Goal: Task Accomplishment & Management: Complete application form

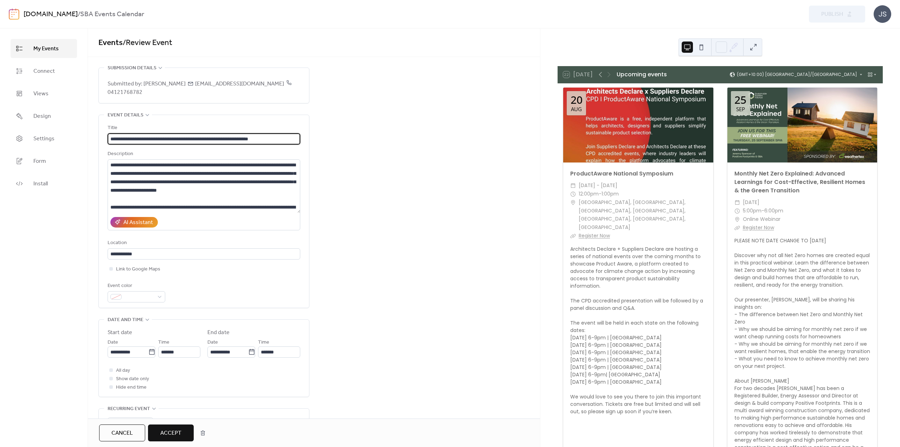
click at [754, 148] on div at bounding box center [802, 125] width 150 height 75
click at [883, 15] on div "JS" at bounding box center [882, 14] width 18 height 18
click at [492, 152] on div "**********" at bounding box center [314, 374] width 452 height 615
click at [807, 138] on div at bounding box center [802, 125] width 150 height 75
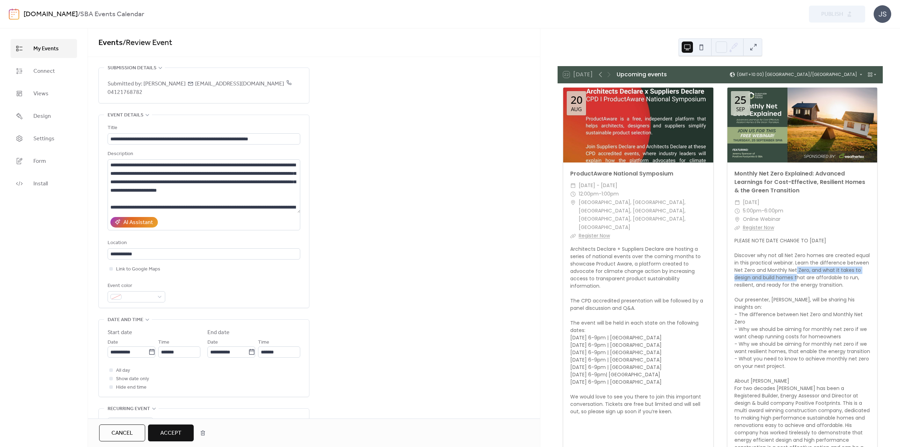
drag, startPoint x: 814, startPoint y: 271, endPoint x: 815, endPoint y: 275, distance: 4.2
click at [814, 272] on div "PLEASE NOTE DATE CHANGE TO [DATE] Discover why not all Net Zero homes are creat…" at bounding box center [802, 399] width 150 height 325
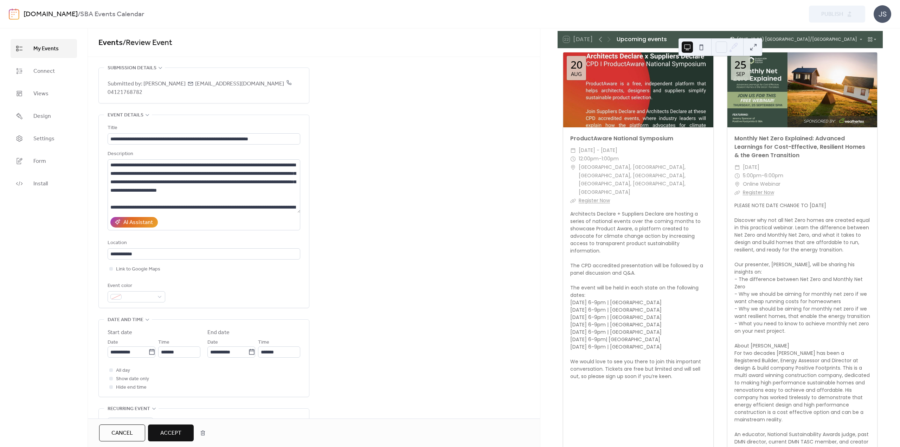
click at [811, 298] on div "PLEASE NOTE DATE CHANGE TO [DATE] Discover why not all Net Zero homes are creat…" at bounding box center [802, 364] width 150 height 325
click at [807, 300] on div "PLEASE NOTE DATE CHANGE TO [DATE] Discover why not all Net Zero homes are creat…" at bounding box center [802, 364] width 150 height 325
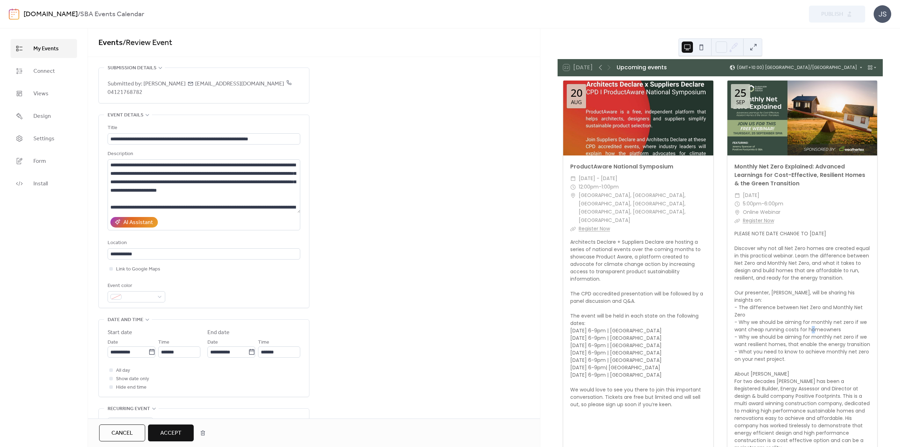
scroll to position [0, 0]
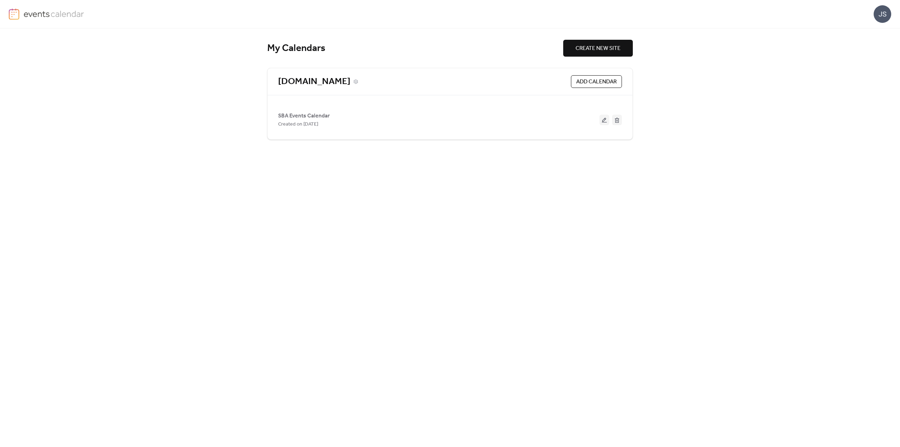
click at [313, 83] on link "[DOMAIN_NAME]" at bounding box center [314, 82] width 72 height 12
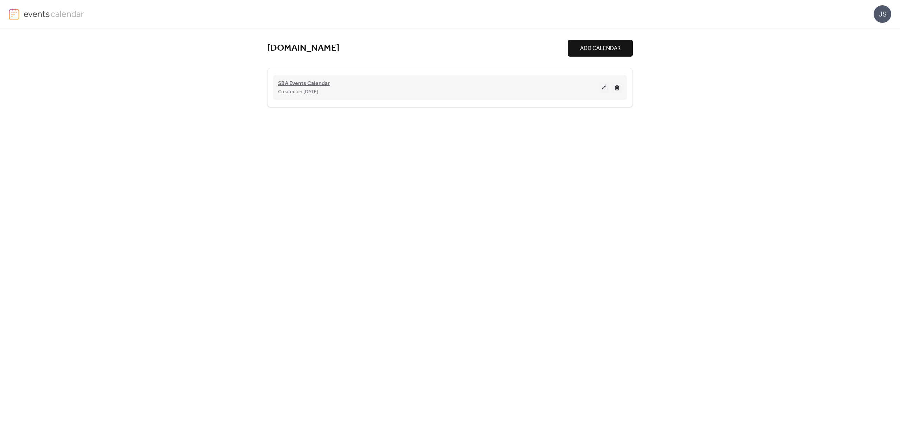
click at [315, 84] on span "SBA Events Calendar" at bounding box center [304, 83] width 52 height 8
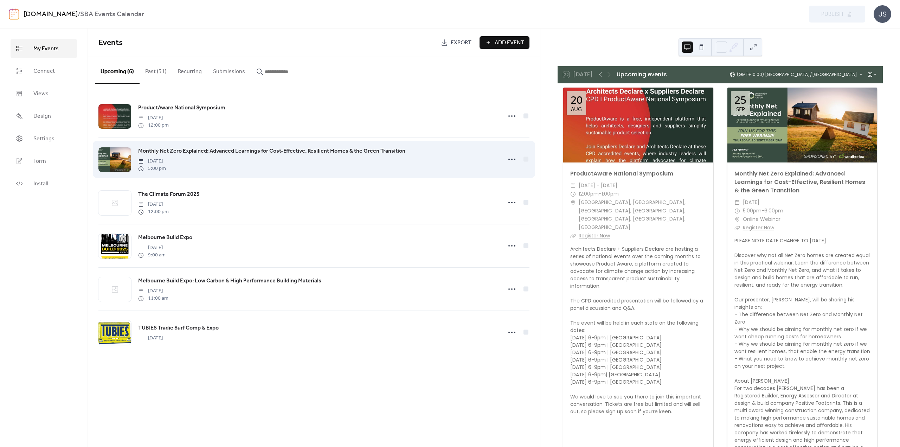
click at [192, 151] on span "Monthly Net Zero Explained: Advanced Learnings for Cost-Effective, Resilient Ho…" at bounding box center [271, 151] width 267 height 8
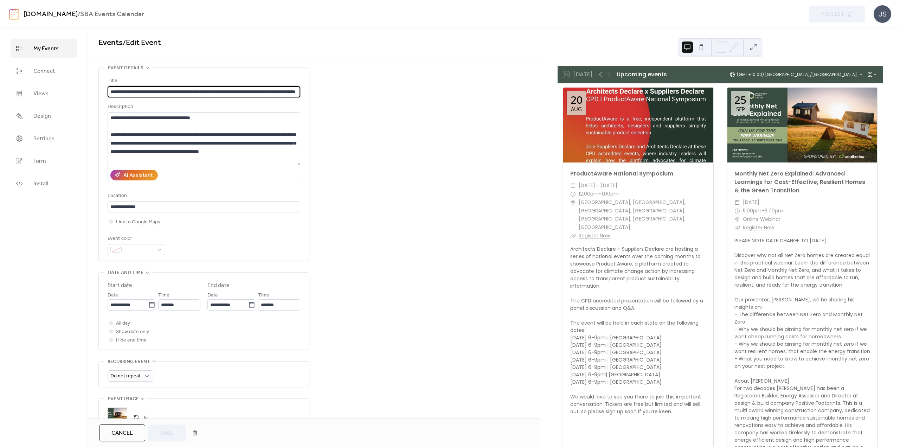
scroll to position [0, 40]
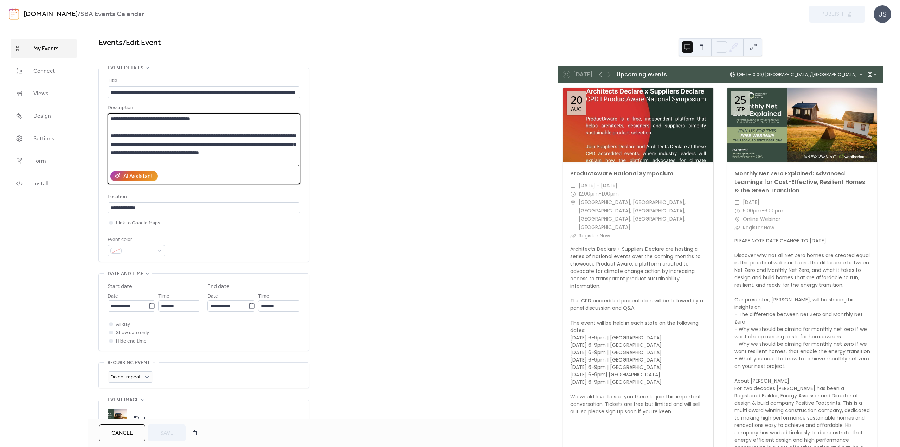
drag, startPoint x: 183, startPoint y: 118, endPoint x: 233, endPoint y: 118, distance: 50.3
click at [233, 118] on textarea at bounding box center [204, 139] width 193 height 53
click at [223, 118] on textarea at bounding box center [204, 139] width 193 height 53
click at [212, 118] on textarea at bounding box center [204, 139] width 193 height 53
type textarea "**********"
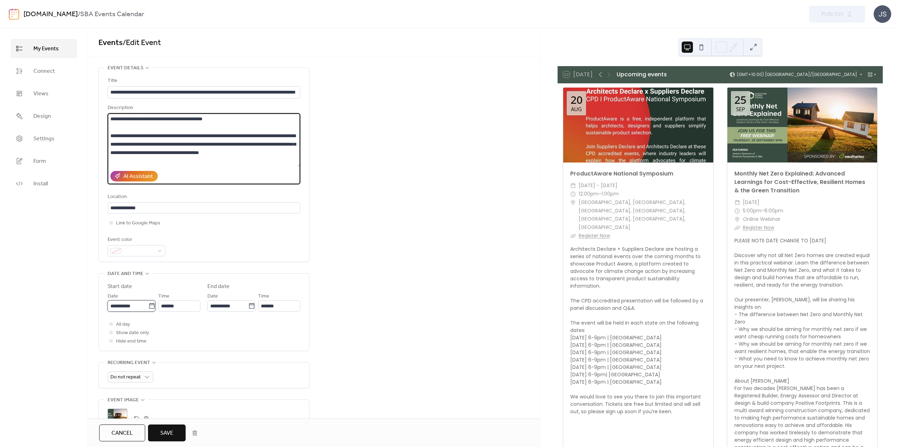
click at [136, 311] on input "**********" at bounding box center [128, 305] width 41 height 11
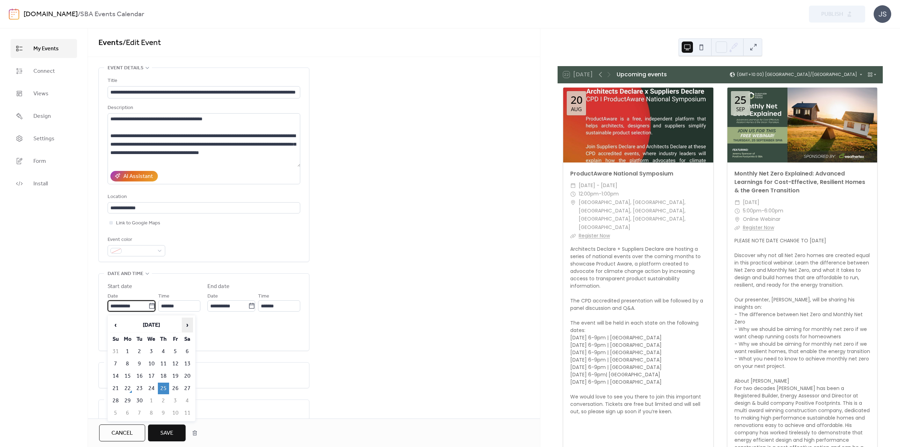
click at [188, 326] on span "›" at bounding box center [187, 325] width 11 height 14
click at [154, 348] on td "1" at bounding box center [151, 352] width 11 height 12
type input "**********"
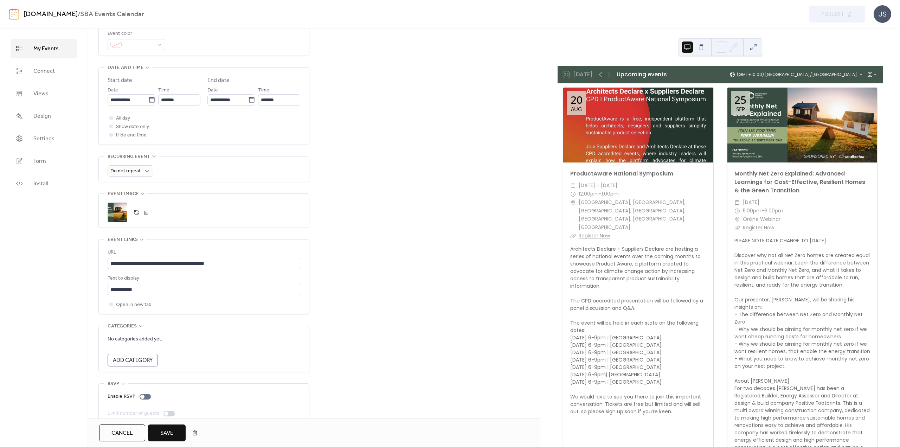
scroll to position [222, 0]
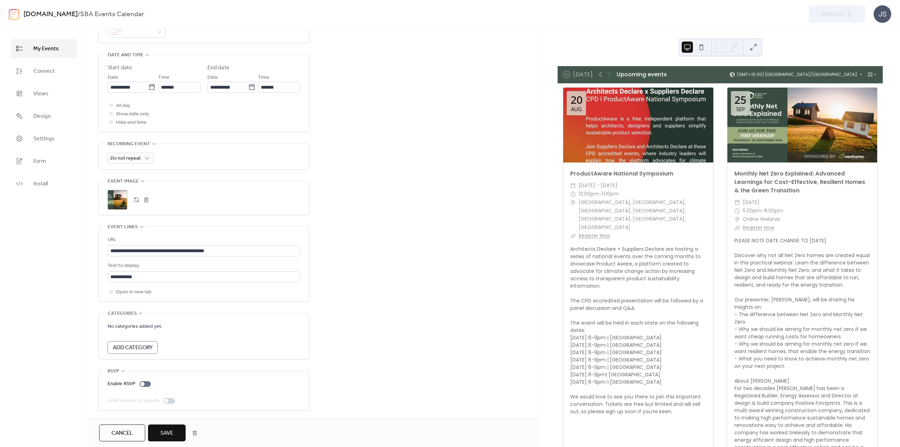
click at [168, 434] on span "Save" at bounding box center [166, 433] width 13 height 8
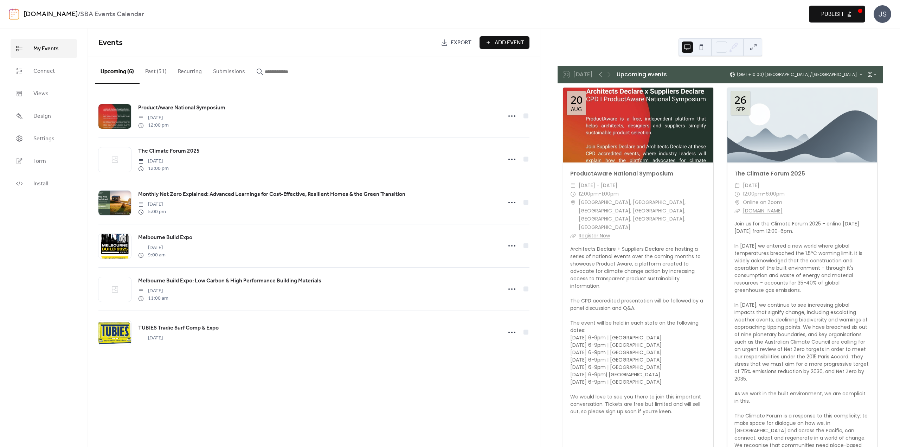
click at [837, 13] on span "Publish" at bounding box center [832, 14] width 22 height 8
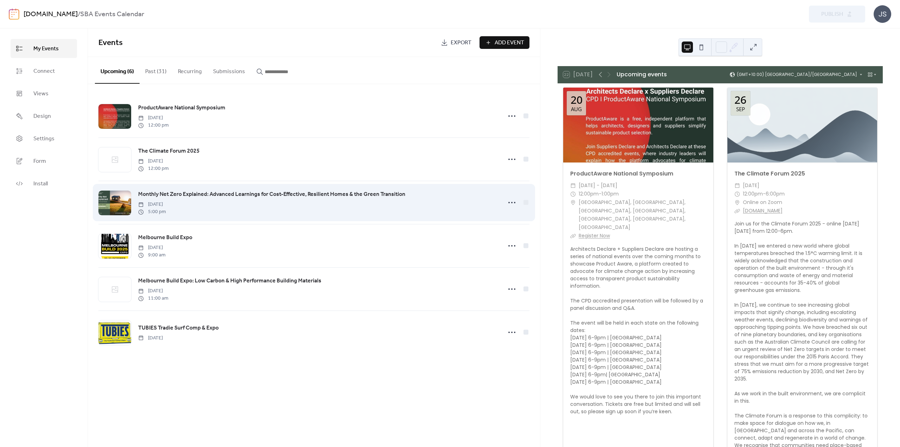
click at [139, 196] on span "Monthly Net Zero Explained: Advanced Learnings for Cost-Effective, Resilient Ho…" at bounding box center [271, 194] width 267 height 8
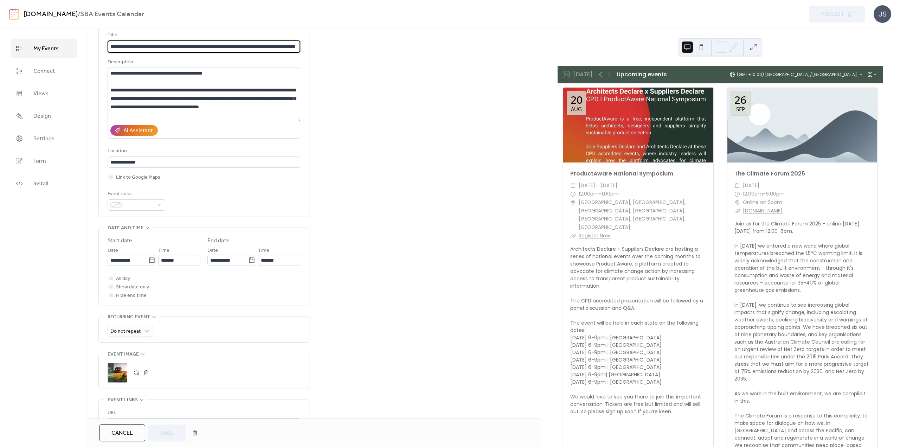
scroll to position [51, 0]
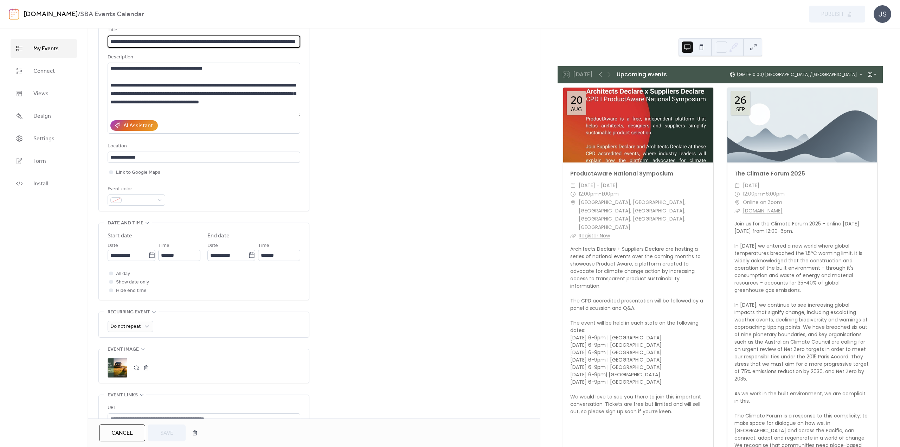
click at [135, 369] on button "button" at bounding box center [136, 368] width 10 height 10
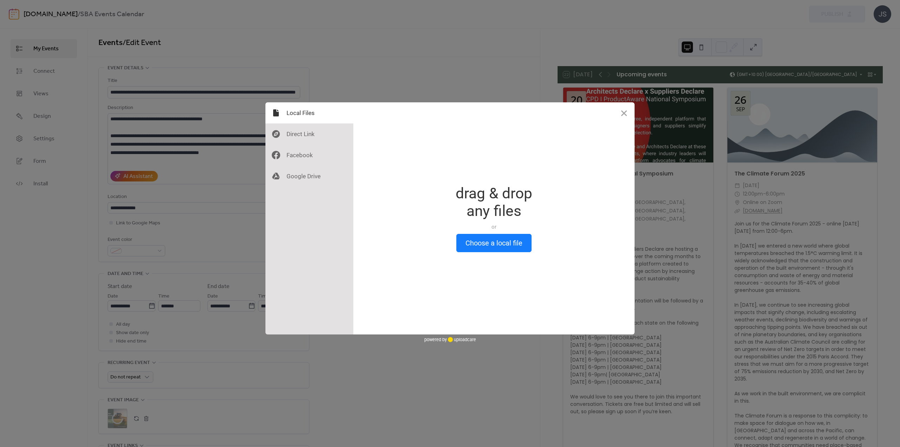
scroll to position [0, 40]
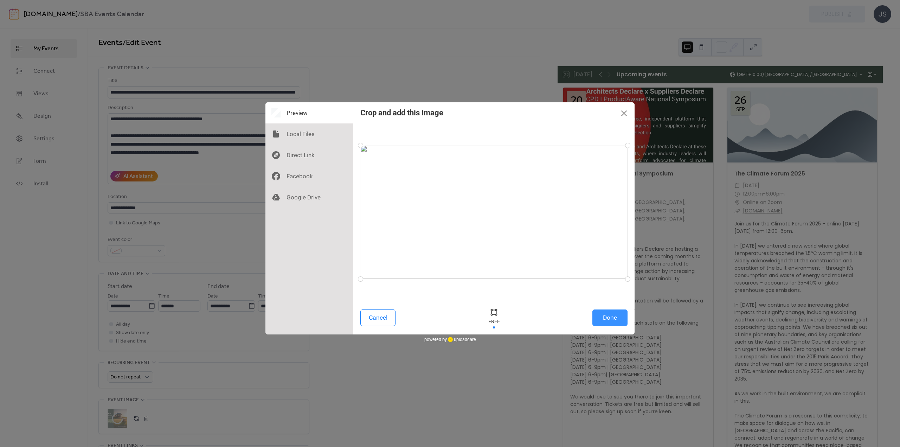
click at [610, 318] on button "Done" at bounding box center [609, 317] width 35 height 17
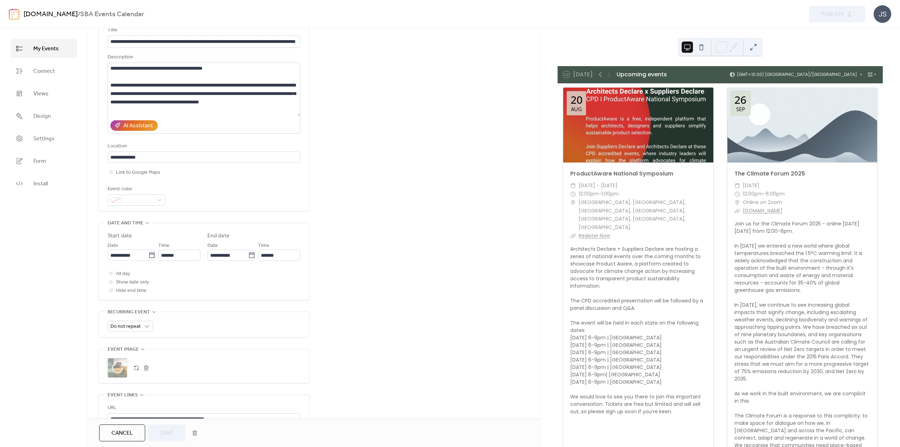
scroll to position [6, 0]
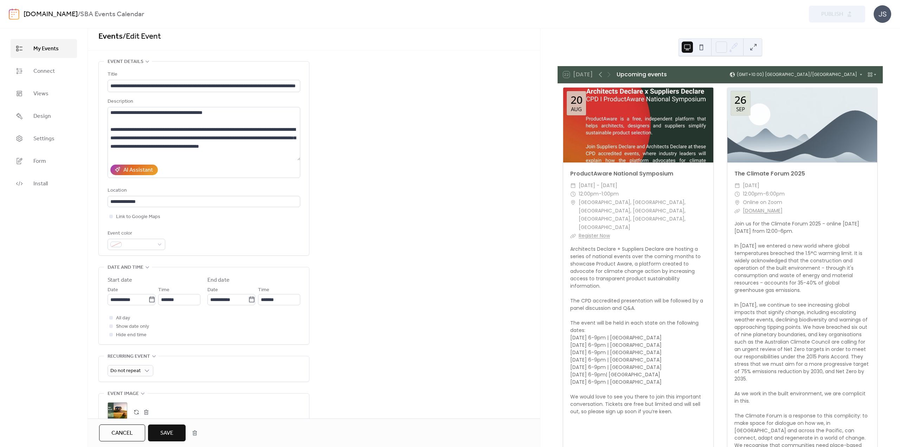
click at [170, 434] on span "Save" at bounding box center [166, 433] width 13 height 8
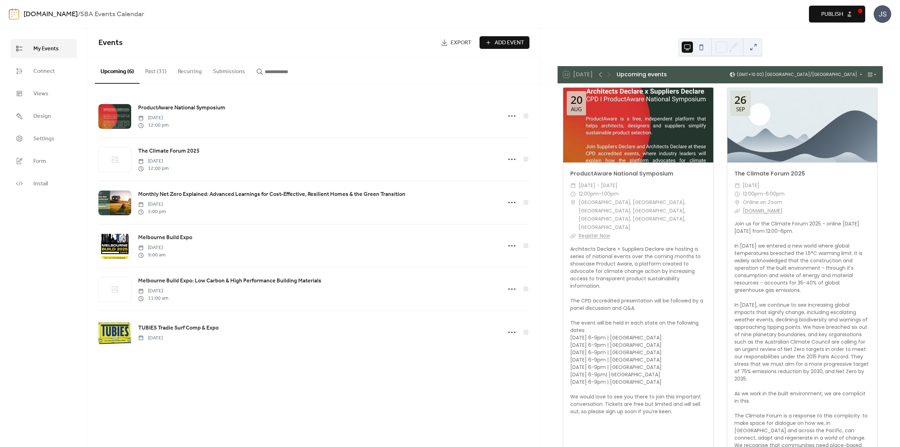
click at [831, 17] on span "Publish" at bounding box center [832, 14] width 22 height 8
click at [637, 14] on div "Preview Publish" at bounding box center [671, 14] width 387 height 17
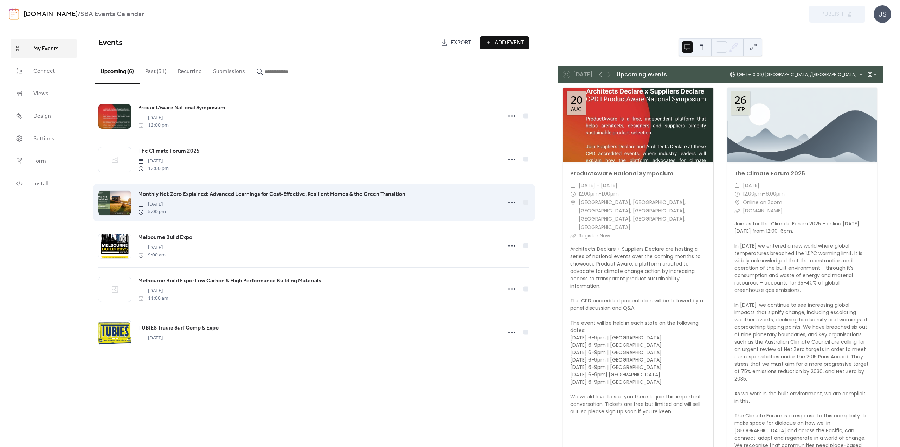
click at [160, 194] on span "Monthly Net Zero Explained: Advanced Learnings for Cost-Effective, Resilient Ho…" at bounding box center [271, 194] width 267 height 8
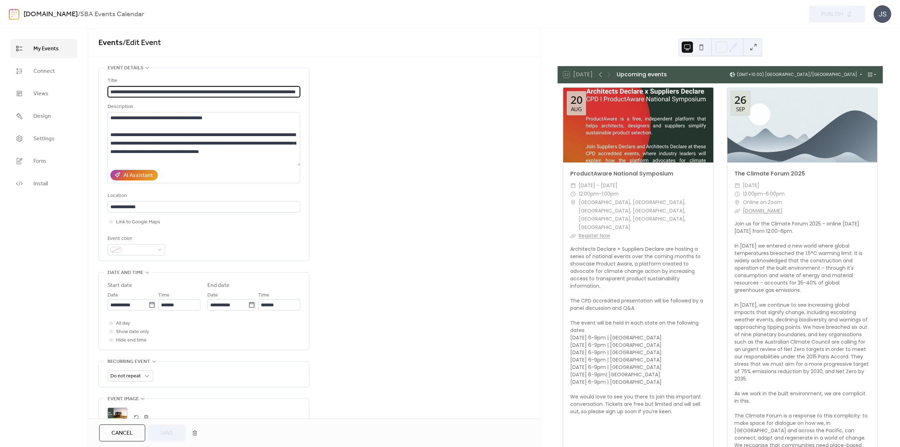
scroll to position [0, 40]
click at [218, 139] on textarea at bounding box center [204, 139] width 193 height 53
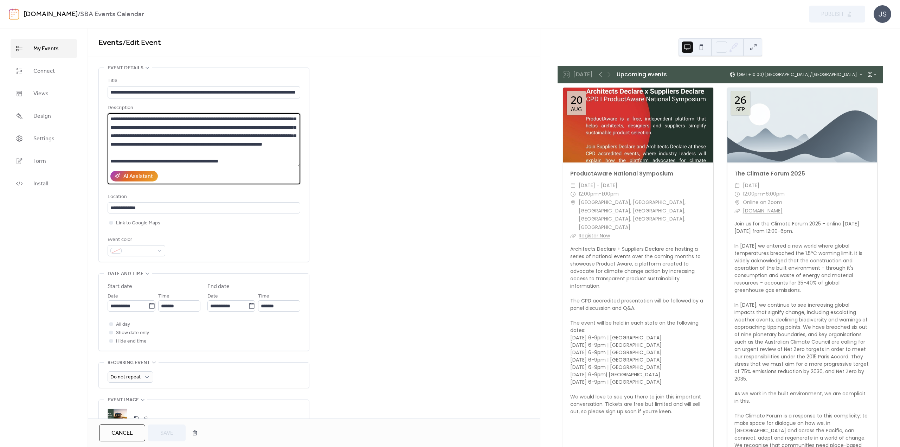
scroll to position [0, 0]
click at [212, 90] on input "**********" at bounding box center [204, 92] width 193 height 12
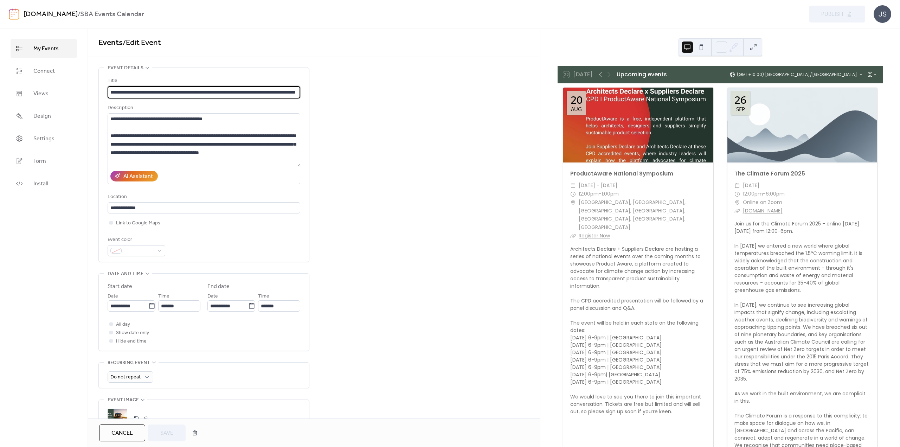
drag, startPoint x: 212, startPoint y: 90, endPoint x: 56, endPoint y: 90, distance: 156.4
click at [108, 90] on input "**********" at bounding box center [204, 92] width 193 height 12
click at [249, 92] on input "**********" at bounding box center [204, 92] width 193 height 12
drag, startPoint x: 249, startPoint y: 91, endPoint x: 315, endPoint y: 89, distance: 65.8
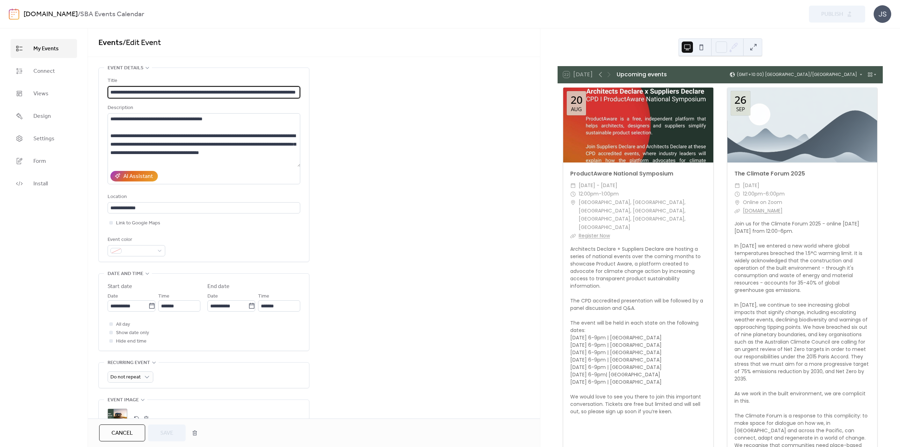
click at [301, 89] on input "**********" at bounding box center [204, 92] width 193 height 12
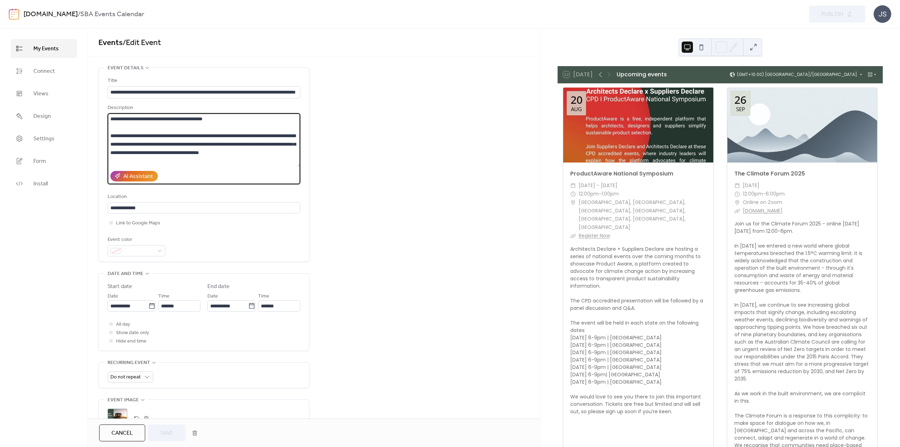
click at [213, 136] on textarea at bounding box center [204, 139] width 193 height 53
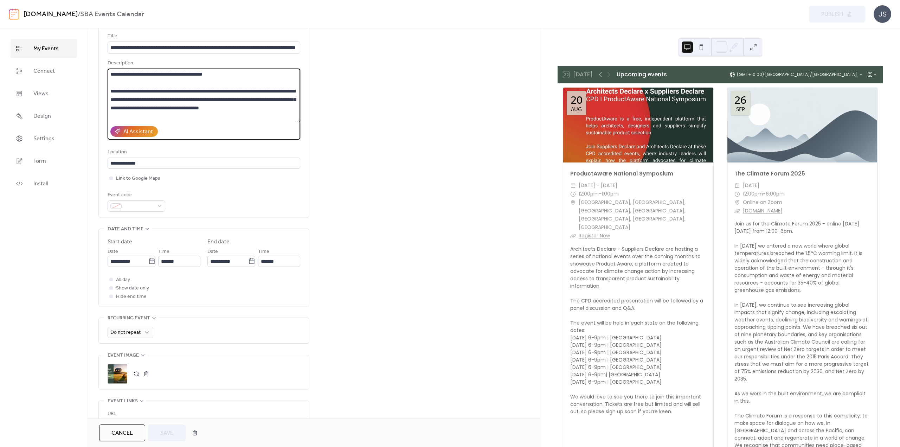
scroll to position [0, 0]
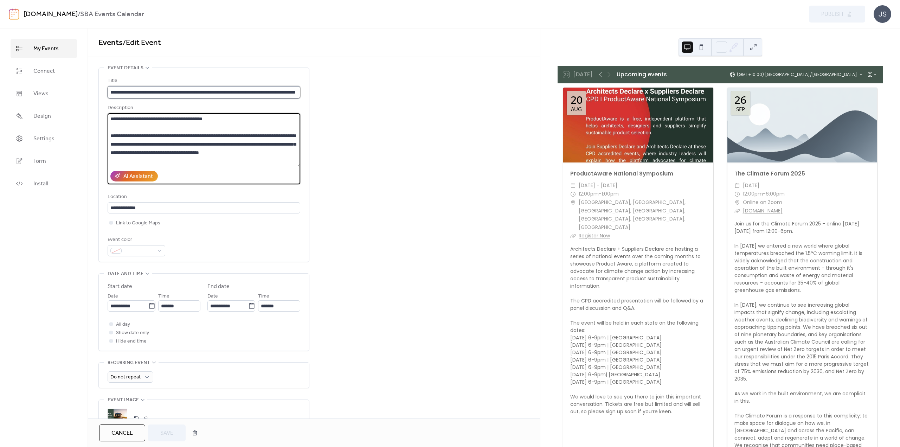
click at [139, 90] on input "**********" at bounding box center [204, 92] width 193 height 12
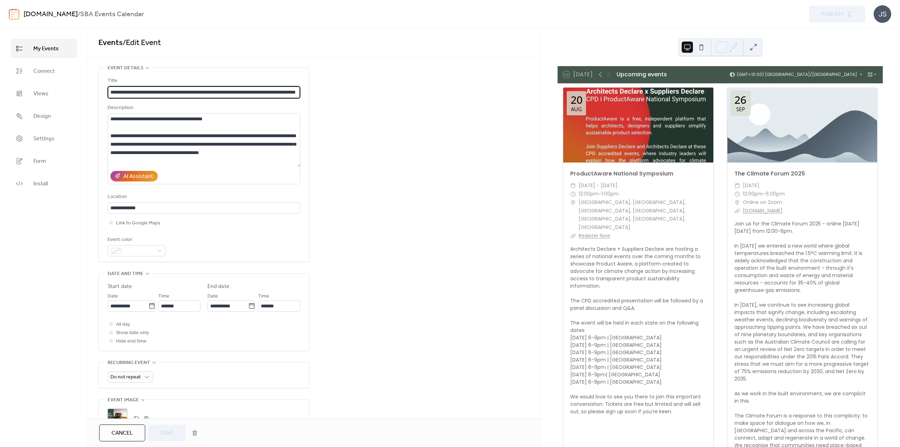
drag, startPoint x: 103, startPoint y: 92, endPoint x: 41, endPoint y: 92, distance: 62.2
click at [108, 92] on input "**********" at bounding box center [204, 92] width 193 height 12
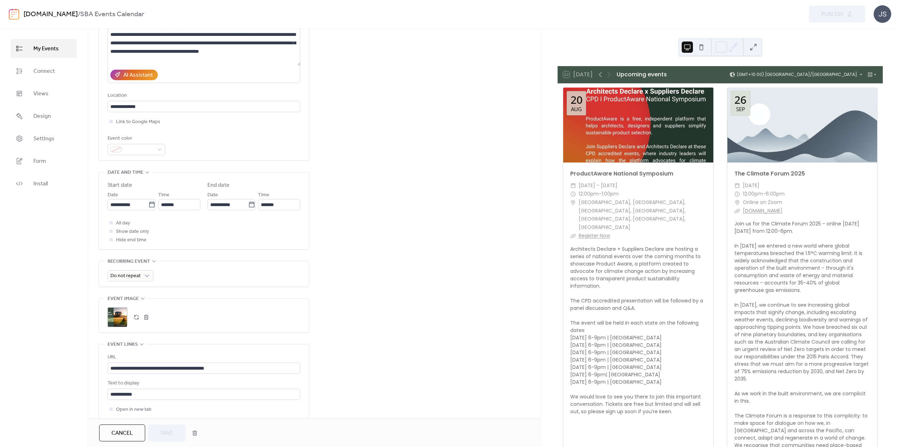
click at [161, 436] on div "Cancel Save" at bounding box center [150, 432] width 102 height 17
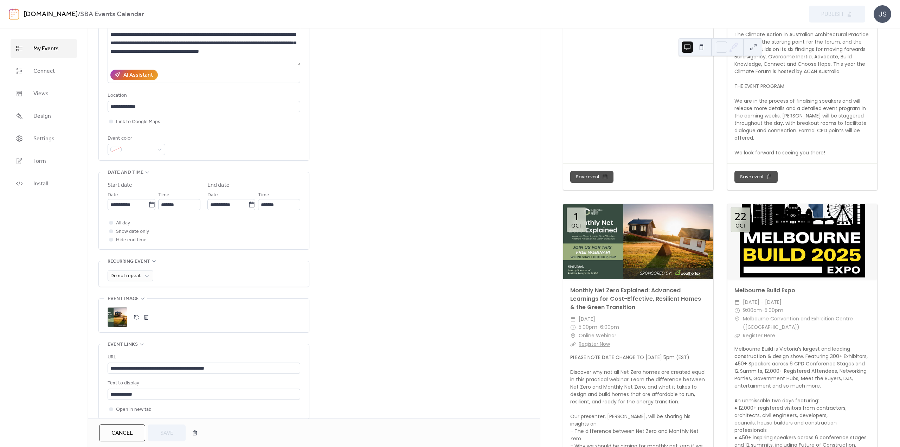
scroll to position [464, 0]
